Goal: Information Seeking & Learning: Learn about a topic

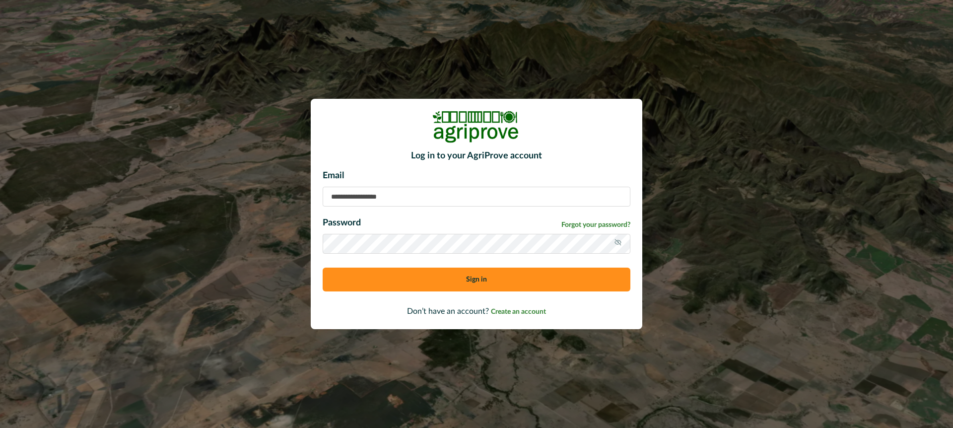
click at [355, 197] on input at bounding box center [476, 197] width 308 height 20
click at [362, 197] on input "**********" at bounding box center [476, 197] width 308 height 20
type input "**********"
click at [618, 240] on icon at bounding box center [618, 242] width 8 height 8
click at [411, 278] on button "Sign in" at bounding box center [476, 279] width 308 height 24
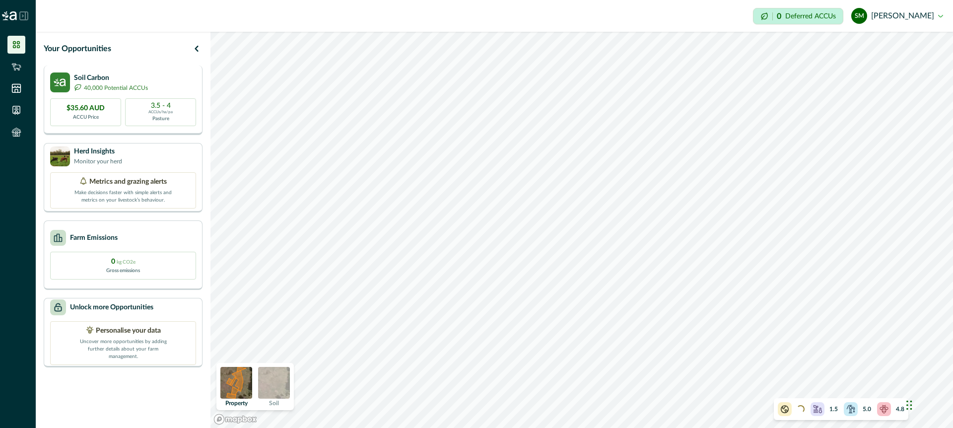
click at [160, 80] on div "Soil Carbon 40,000 Potential ACCUs" at bounding box center [123, 82] width 146 height 20
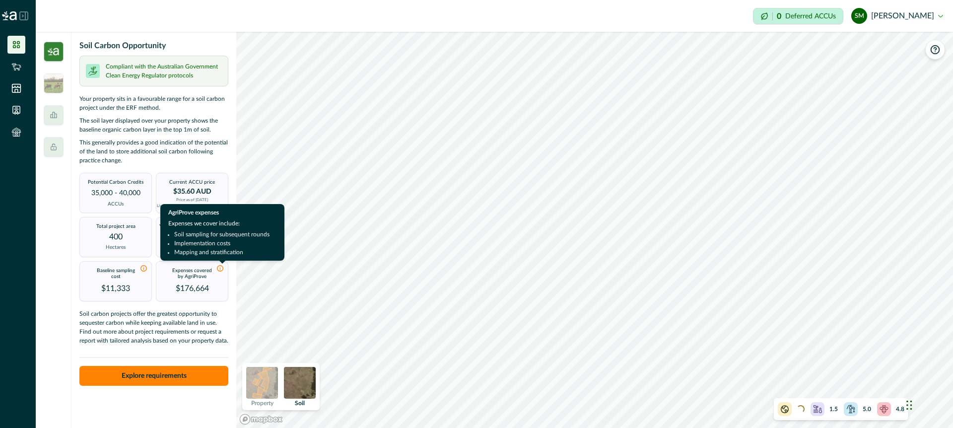
click at [220, 269] on icon at bounding box center [219, 267] width 7 height 7
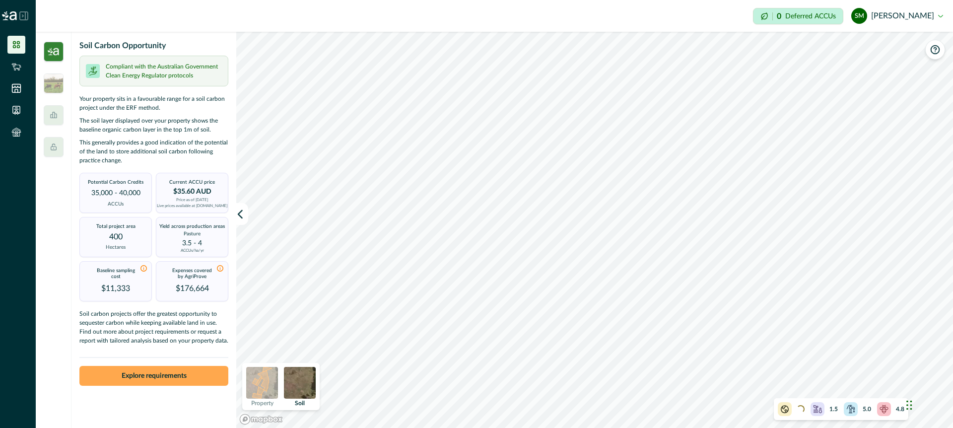
click at [180, 373] on button "Explore requirements" at bounding box center [153, 376] width 149 height 20
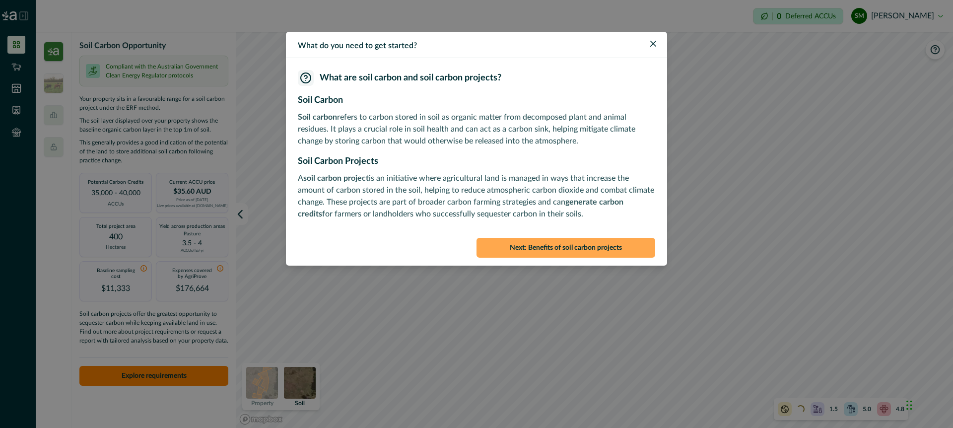
click at [562, 247] on button "Next : Benefits of soil carbon projects" at bounding box center [565, 248] width 179 height 20
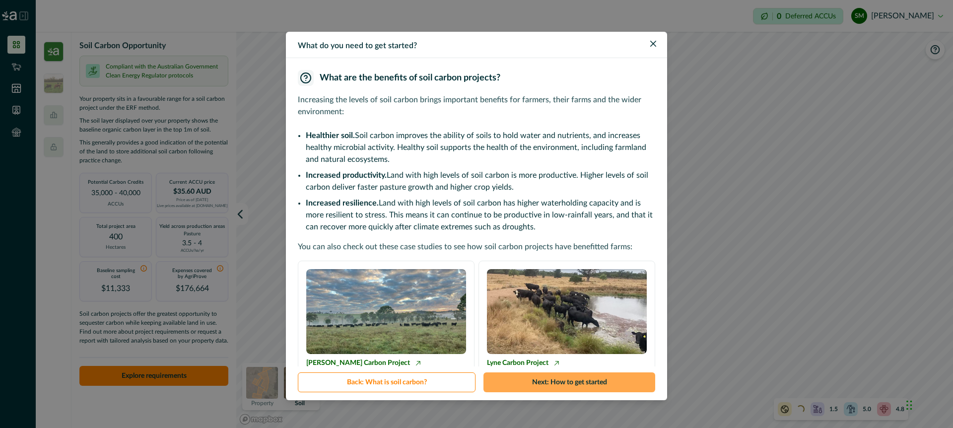
click at [550, 383] on button "Next : How to get started" at bounding box center [569, 382] width 172 height 20
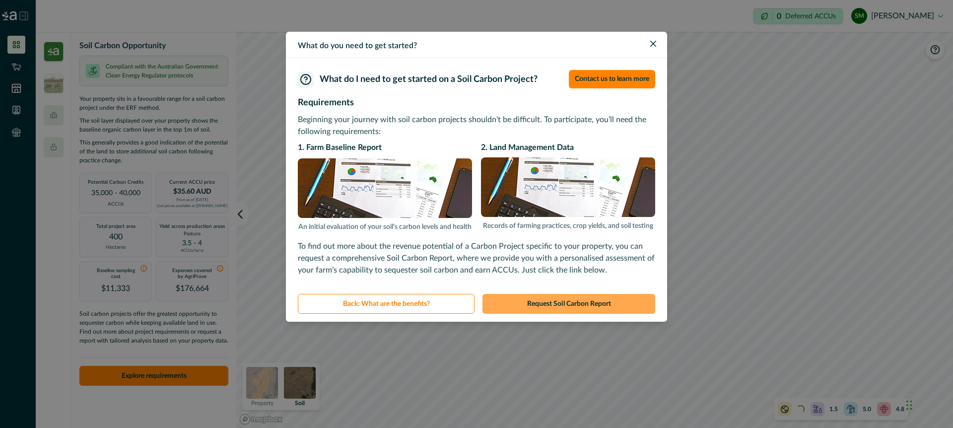
click at [573, 305] on button "Request Soil Carbon Report" at bounding box center [568, 304] width 173 height 20
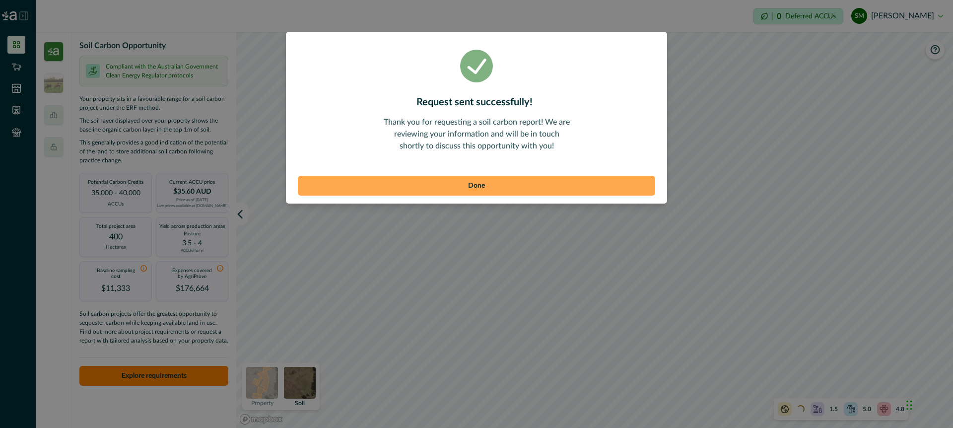
click at [565, 184] on button "Done" at bounding box center [476, 186] width 357 height 20
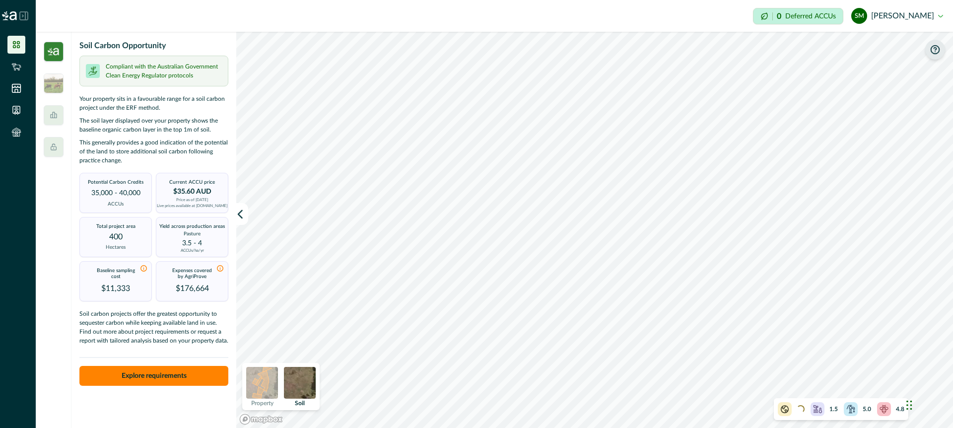
click at [935, 48] on icon "button" at bounding box center [935, 50] width 10 height 10
click at [934, 51] on icon "button" at bounding box center [935, 50] width 10 height 10
click at [897, 409] on p "4.8" at bounding box center [900, 408] width 8 height 9
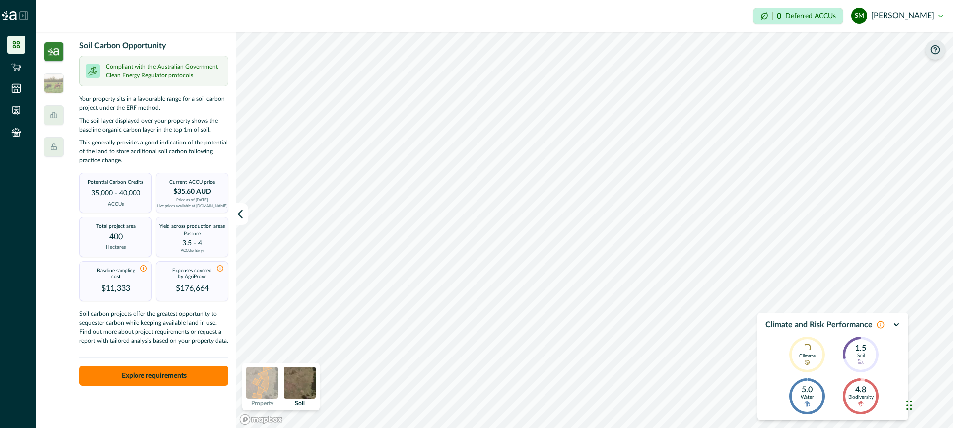
click at [879, 324] on icon at bounding box center [880, 324] width 6 height 6
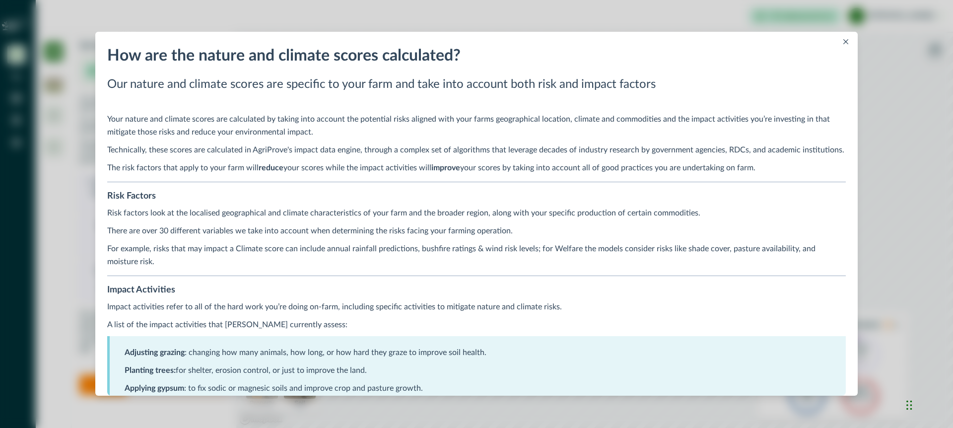
click at [843, 40] on icon "Close" at bounding box center [845, 41] width 5 height 5
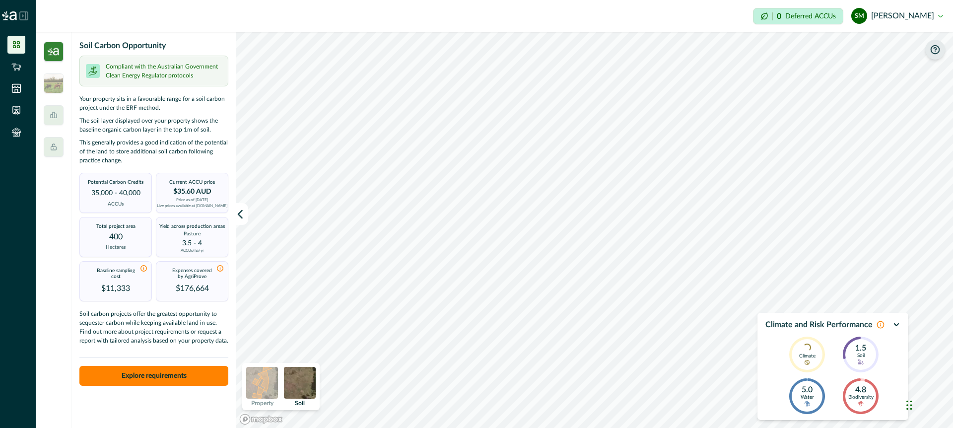
click at [896, 324] on icon "button" at bounding box center [896, 325] width 8 height 8
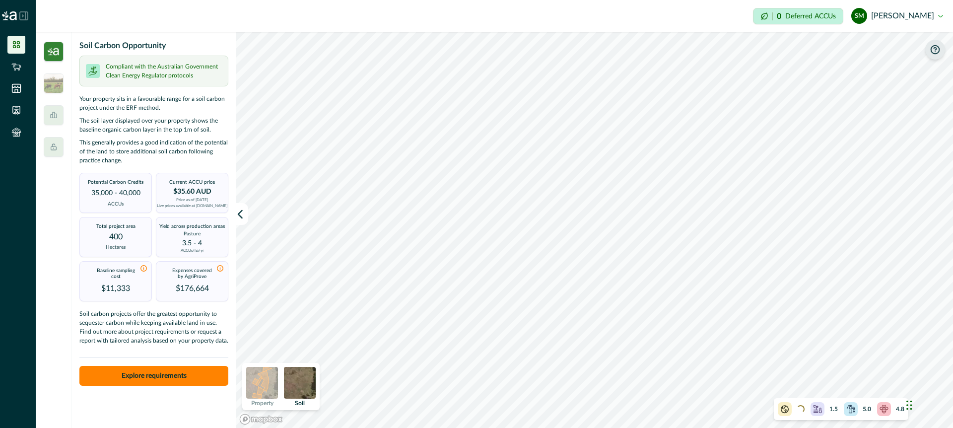
click at [304, 385] on img at bounding box center [300, 383] width 32 height 32
click at [264, 379] on img at bounding box center [262, 383] width 32 height 32
click at [304, 383] on img at bounding box center [300, 383] width 32 height 32
click at [21, 13] on icon at bounding box center [23, 15] width 9 height 9
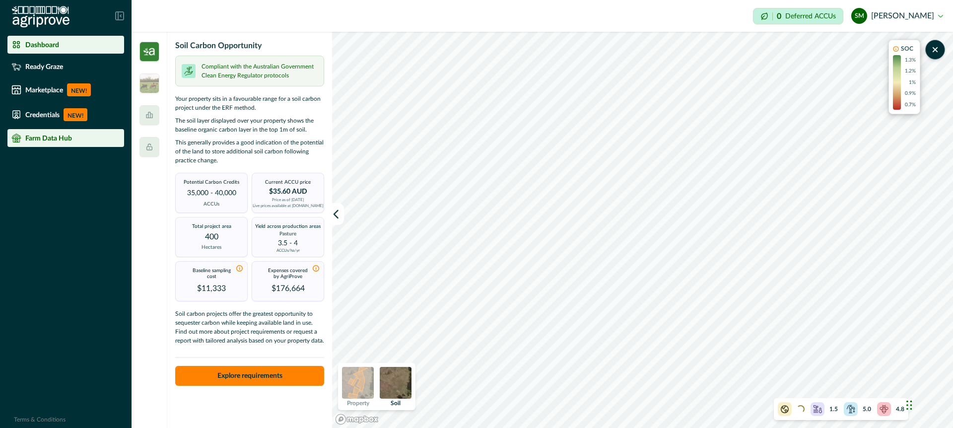
click at [49, 137] on p "Farm Data Hub" at bounding box center [48, 138] width 47 height 8
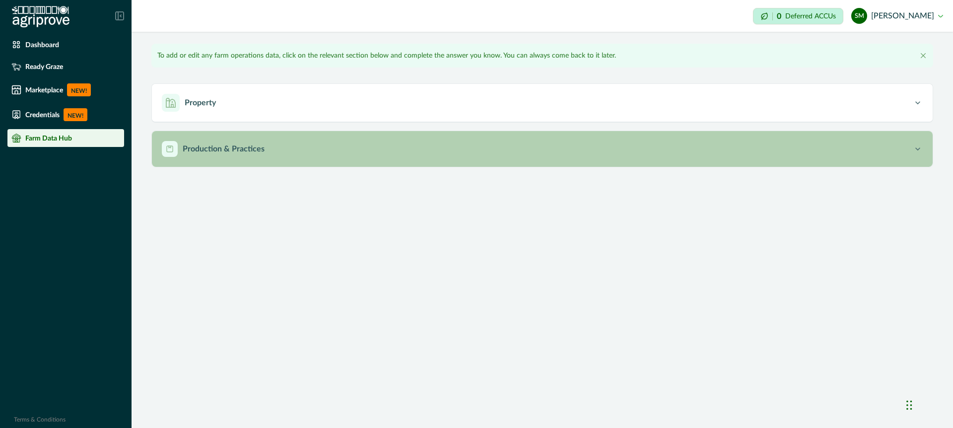
click at [226, 148] on p "Production & Practices" at bounding box center [224, 149] width 82 height 12
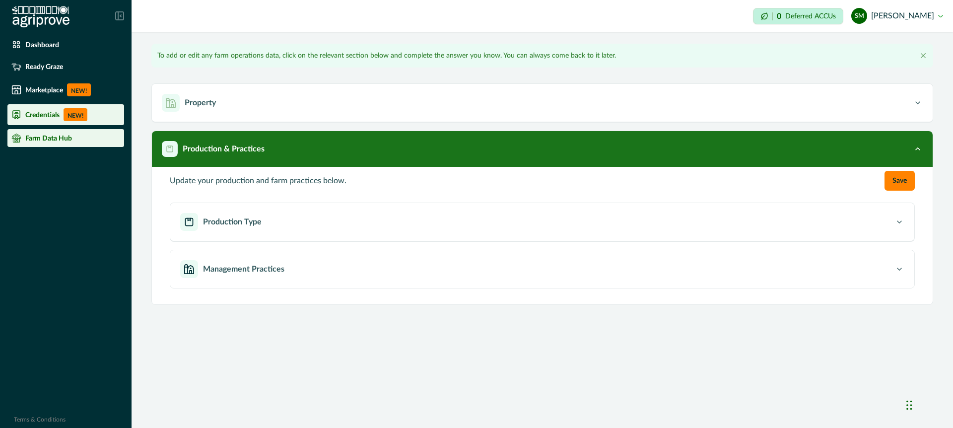
click at [41, 109] on div "Credentials NEW!" at bounding box center [65, 114] width 109 height 13
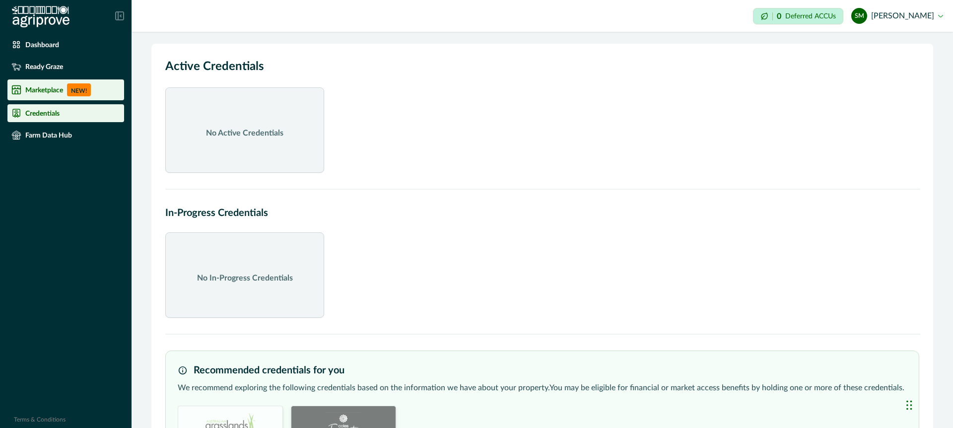
click at [39, 95] on div "Marketplace NEW!" at bounding box center [65, 89] width 109 height 13
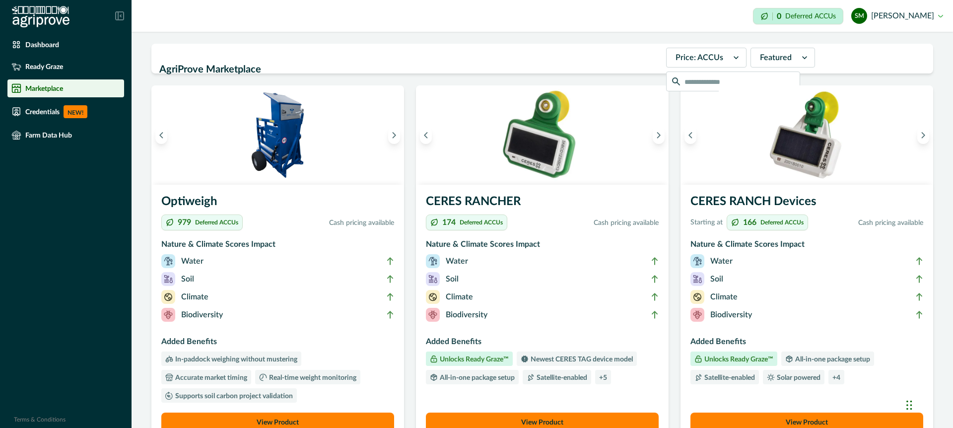
click at [119, 15] on icon at bounding box center [119, 15] width 9 height 9
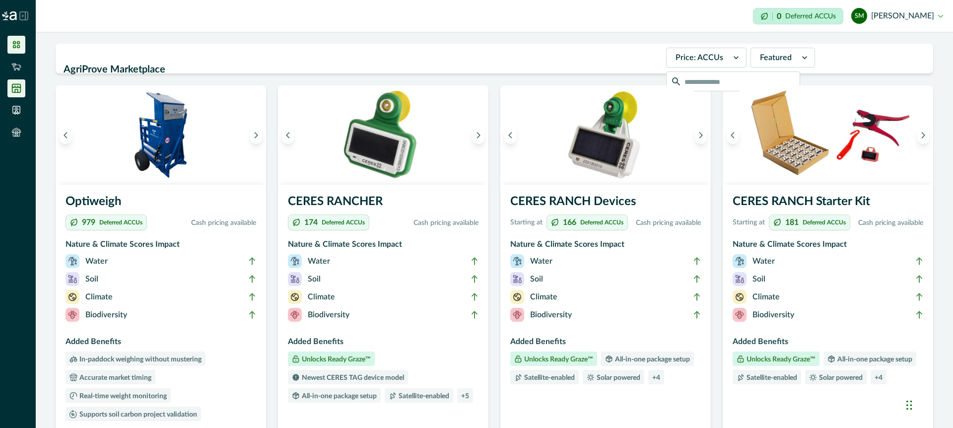
click at [19, 38] on li at bounding box center [16, 45] width 18 height 18
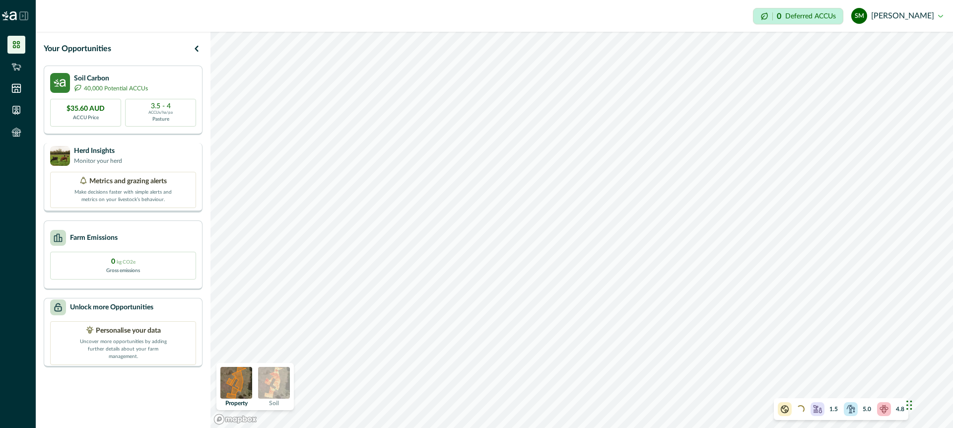
click at [155, 161] on div "Herd Insights Monitor your herd" at bounding box center [123, 156] width 146 height 20
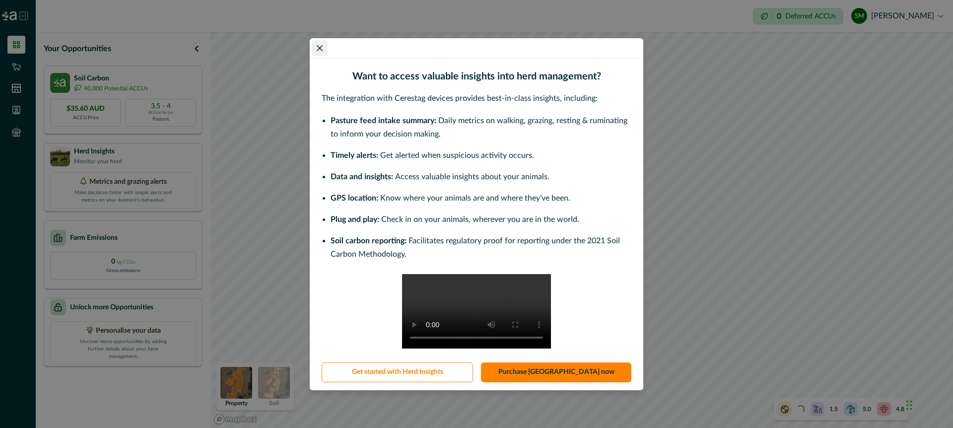
click at [318, 45] on icon "Close" at bounding box center [320, 48] width 6 height 6
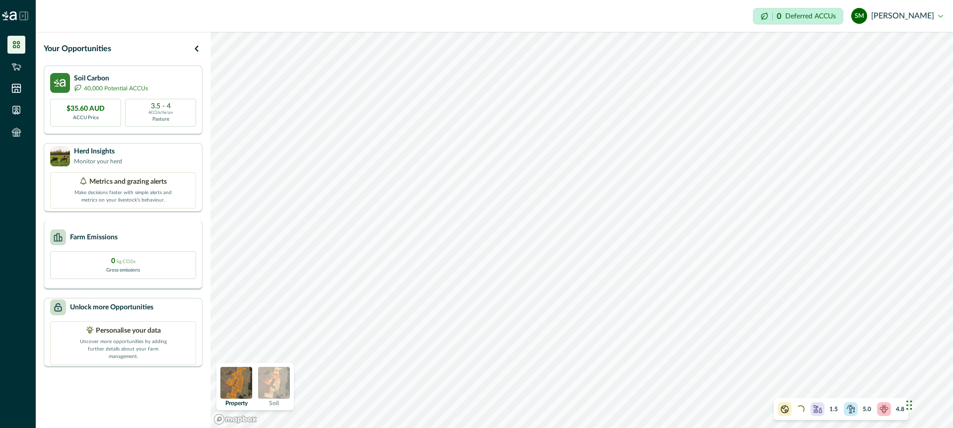
click at [151, 243] on div "Farm Emissions" at bounding box center [123, 237] width 146 height 16
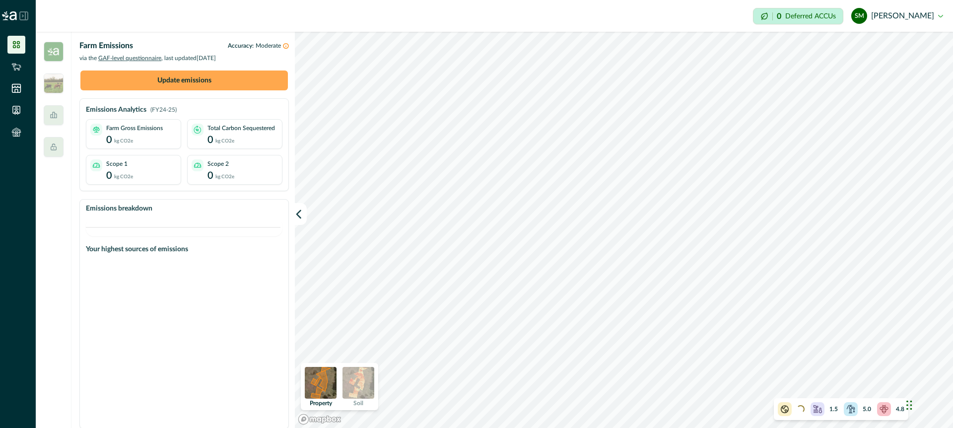
click at [227, 81] on button "Update emissions" at bounding box center [183, 80] width 207 height 20
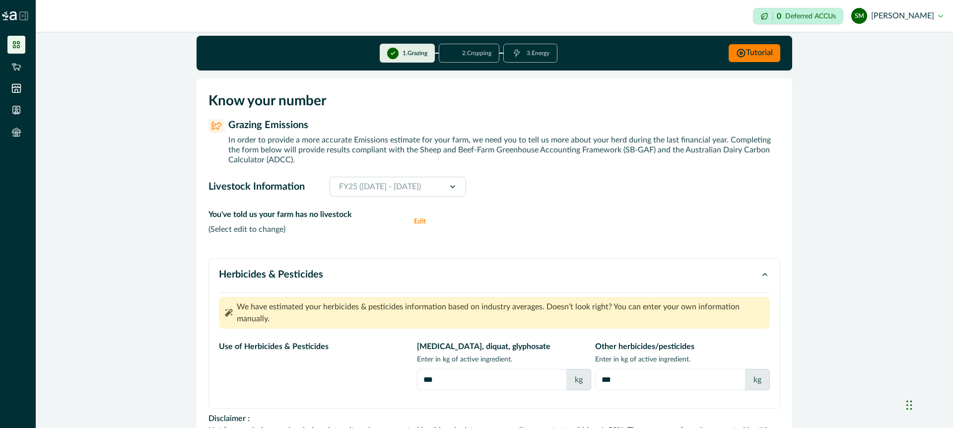
click at [17, 40] on icon at bounding box center [16, 45] width 10 height 10
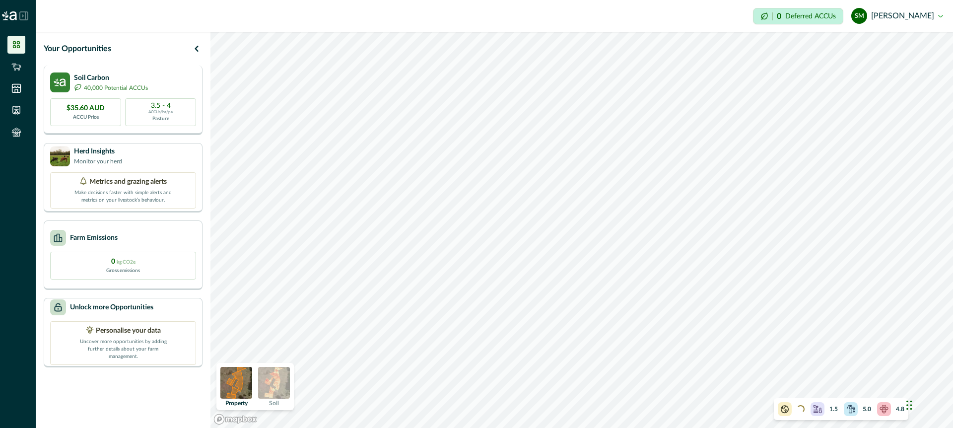
click at [173, 84] on div "Soil Carbon 40,000 Potential ACCUs" at bounding box center [123, 82] width 146 height 20
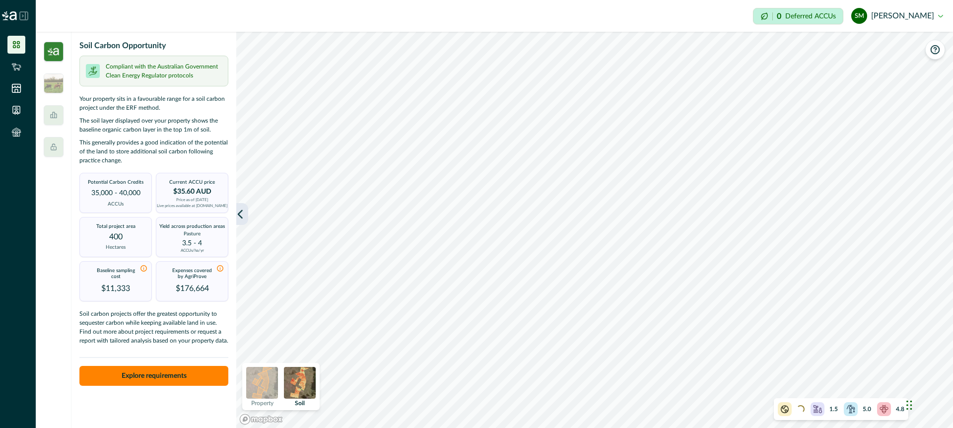
click at [241, 212] on icon "button" at bounding box center [240, 214] width 10 height 10
